Goal: Transaction & Acquisition: Subscribe to service/newsletter

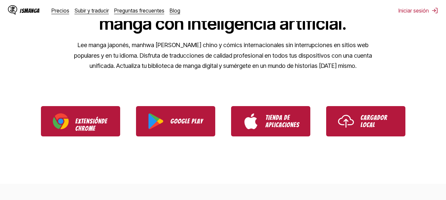
scroll to position [165, 0]
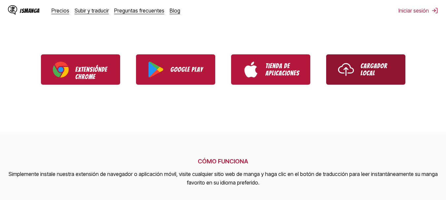
click at [376, 73] on p "Cargador local" at bounding box center [376, 69] width 33 height 15
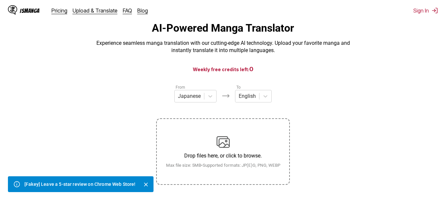
scroll to position [33, 0]
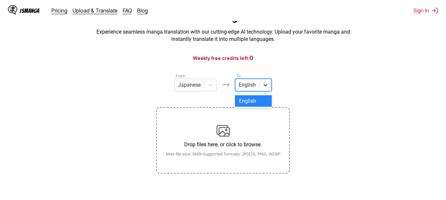
click at [266, 88] on icon at bounding box center [265, 85] width 7 height 7
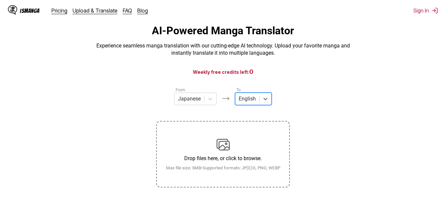
scroll to position [19, 0]
click at [422, 13] on button "Sign In" at bounding box center [425, 10] width 25 height 7
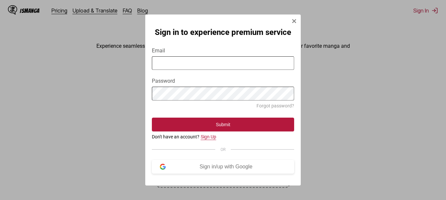
click at [209, 140] on link "Sign Up" at bounding box center [209, 136] width 16 height 5
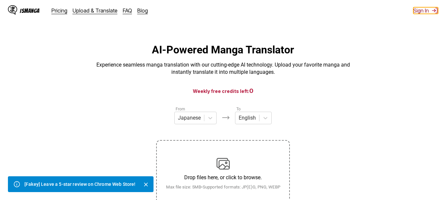
click at [426, 11] on button "Sign In" at bounding box center [425, 10] width 25 height 7
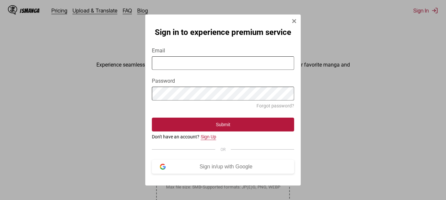
click at [210, 139] on link "Sign Up" at bounding box center [209, 136] width 16 height 5
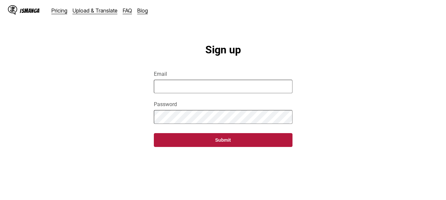
click at [235, 90] on input "Email" at bounding box center [223, 87] width 139 height 14
type input "**********"
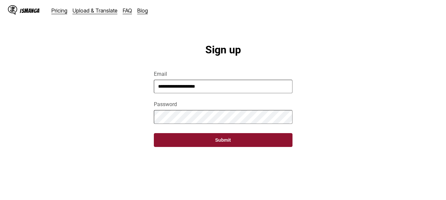
click at [223, 141] on button "Submit" at bounding box center [223, 140] width 139 height 14
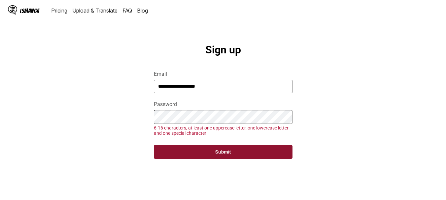
drag, startPoint x: 217, startPoint y: 152, endPoint x: 225, endPoint y: 154, distance: 8.7
click at [217, 153] on button "Submit" at bounding box center [223, 152] width 139 height 14
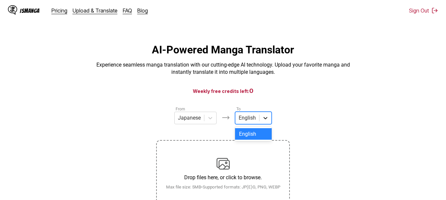
click at [264, 119] on icon at bounding box center [265, 118] width 7 height 7
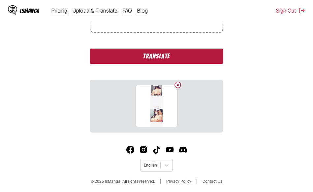
scroll to position [176, 0]
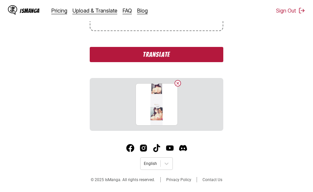
click at [184, 53] on button "Translate" at bounding box center [157, 54] width 134 height 15
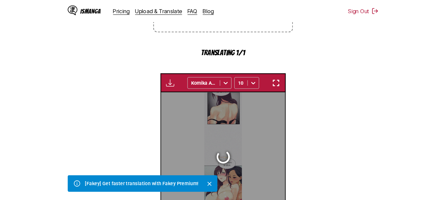
scroll to position [222, 0]
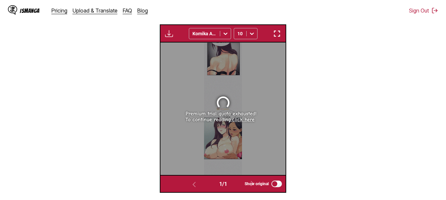
click at [280, 33] on img "button" at bounding box center [277, 34] width 8 height 8
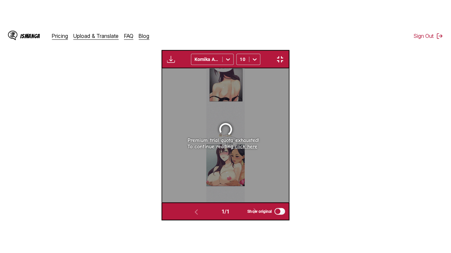
scroll to position [80, 0]
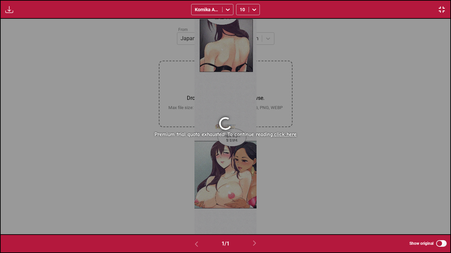
click at [291, 132] on link "click here" at bounding box center [285, 135] width 22 height 6
